Goal: Task Accomplishment & Management: Complete application form

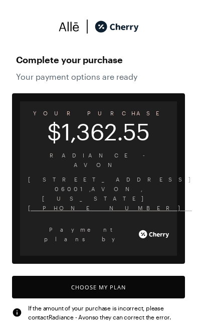
click at [105, 276] on button "Choose My Plan" at bounding box center [98, 287] width 173 height 23
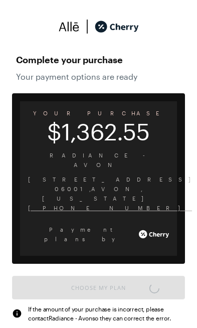
scroll to position [841, 0]
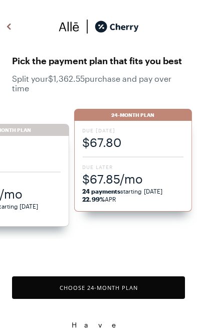
click at [127, 176] on span "$67.85/mo" at bounding box center [132, 179] width 101 height 17
click at [116, 287] on button "Choose 24 -Month Plan" at bounding box center [98, 288] width 173 height 23
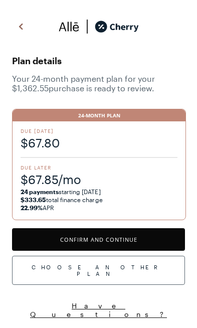
click at [127, 236] on button "Confirm and Continue" at bounding box center [98, 239] width 173 height 23
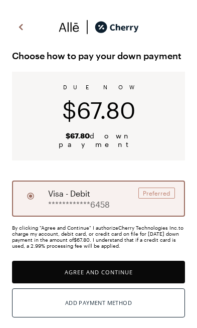
click at [116, 264] on button "Agree and Continue" at bounding box center [98, 272] width 173 height 23
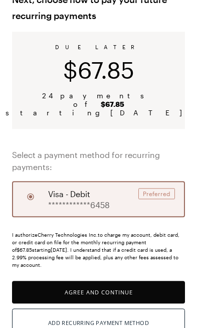
scroll to position [47, 0]
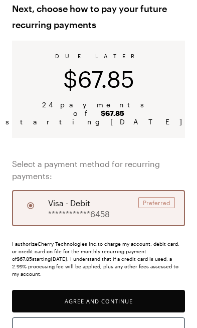
click at [114, 290] on button "Agree and Continue" at bounding box center [98, 301] width 173 height 23
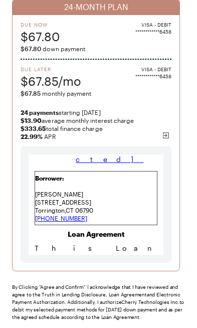
scroll to position [107, 0]
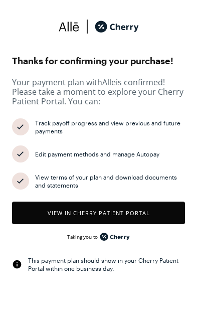
scroll to position [818, 0]
